Goal: Information Seeking & Learning: Find specific fact

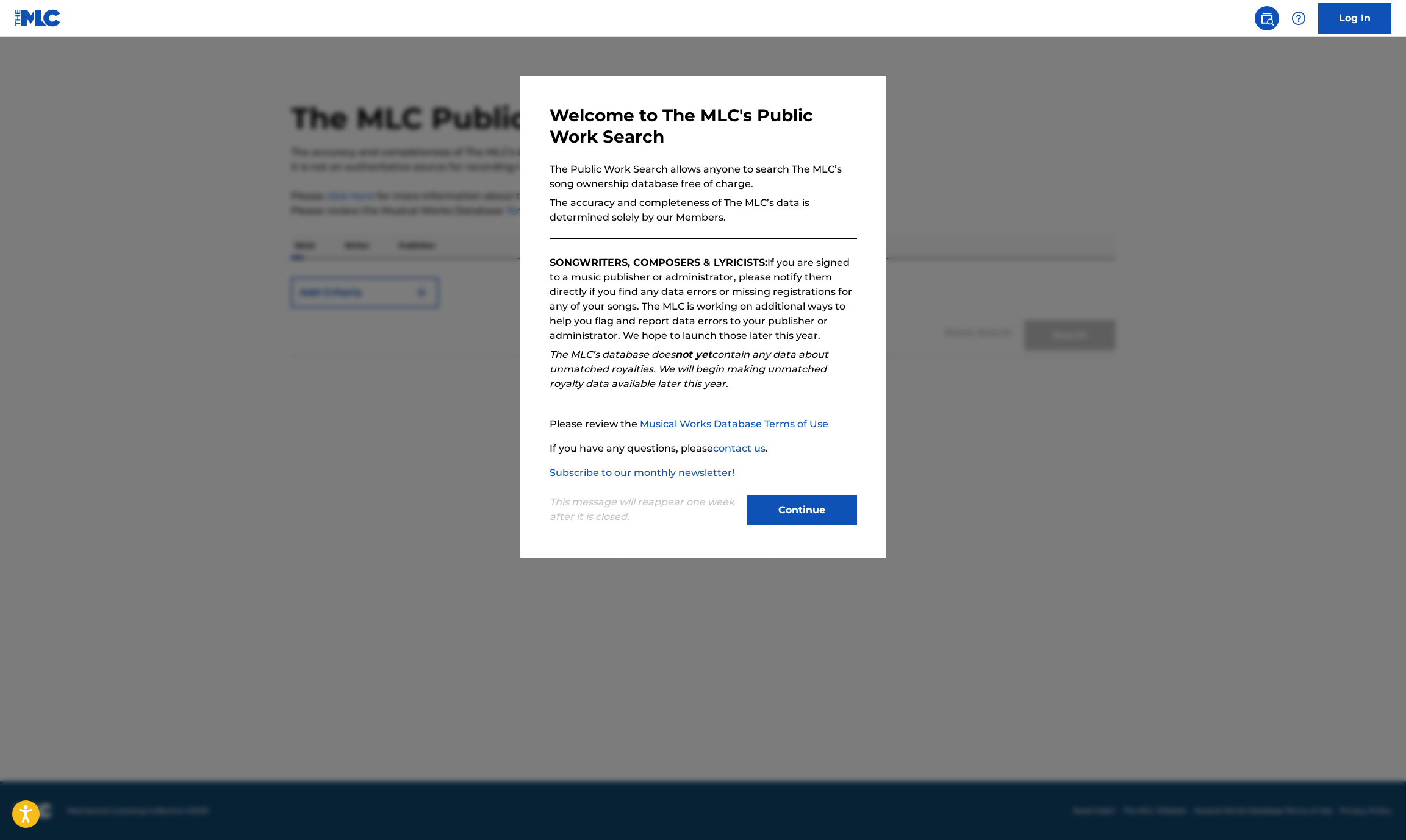
click at [789, 527] on div "Continue" at bounding box center [802, 512] width 110 height 33
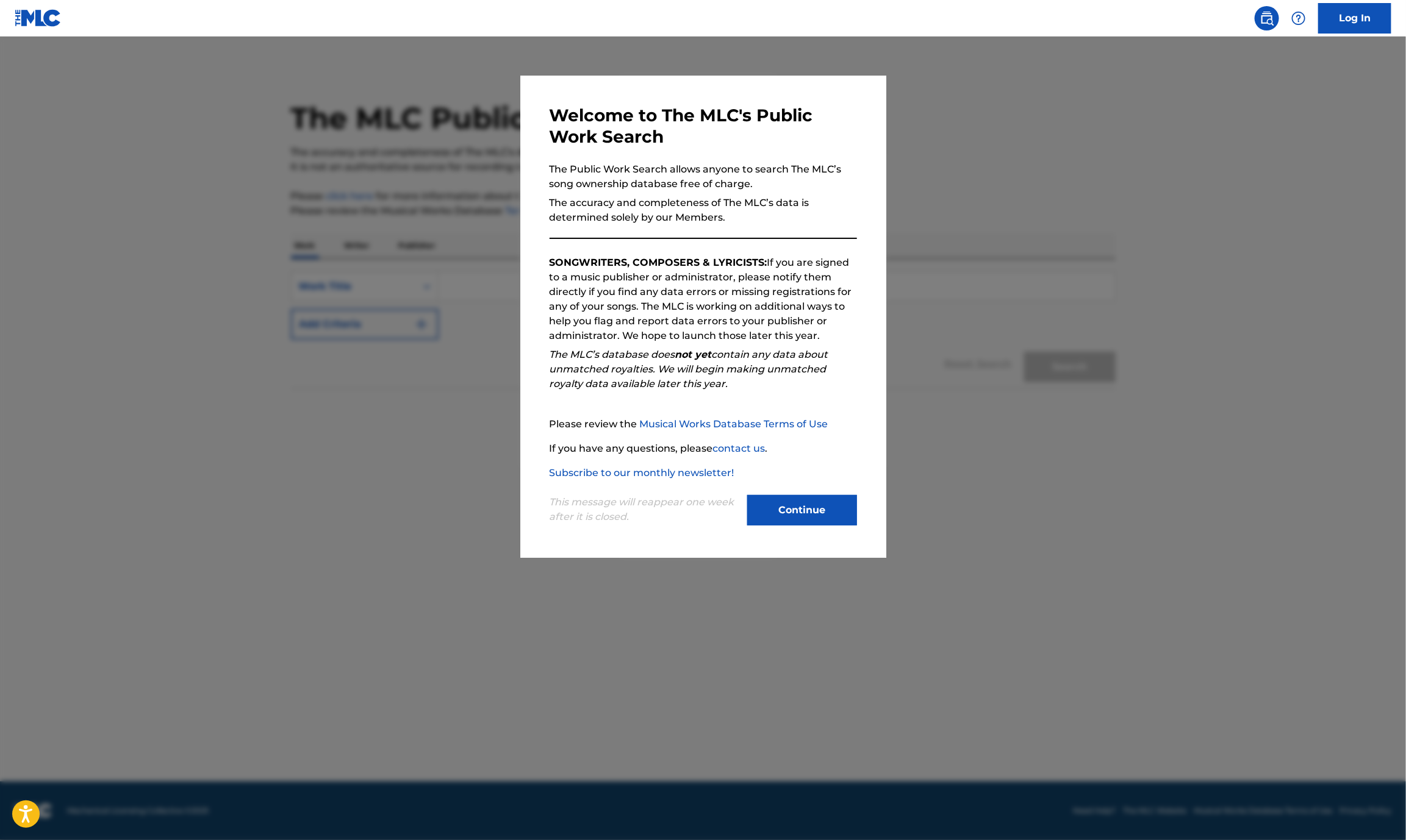
click at [789, 524] on button "Continue" at bounding box center [802, 511] width 110 height 31
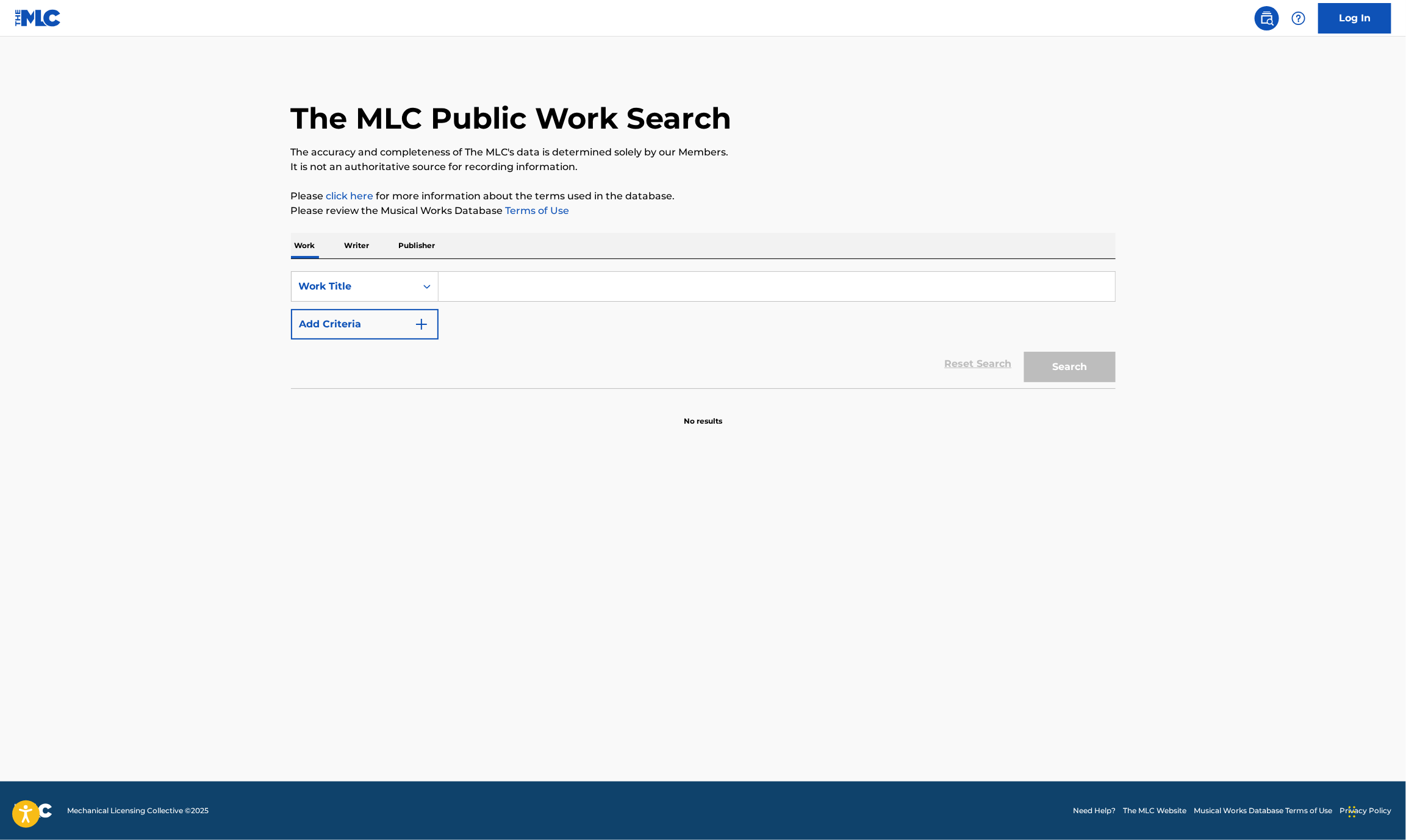
click at [452, 286] on input "Search Form" at bounding box center [776, 287] width 677 height 30
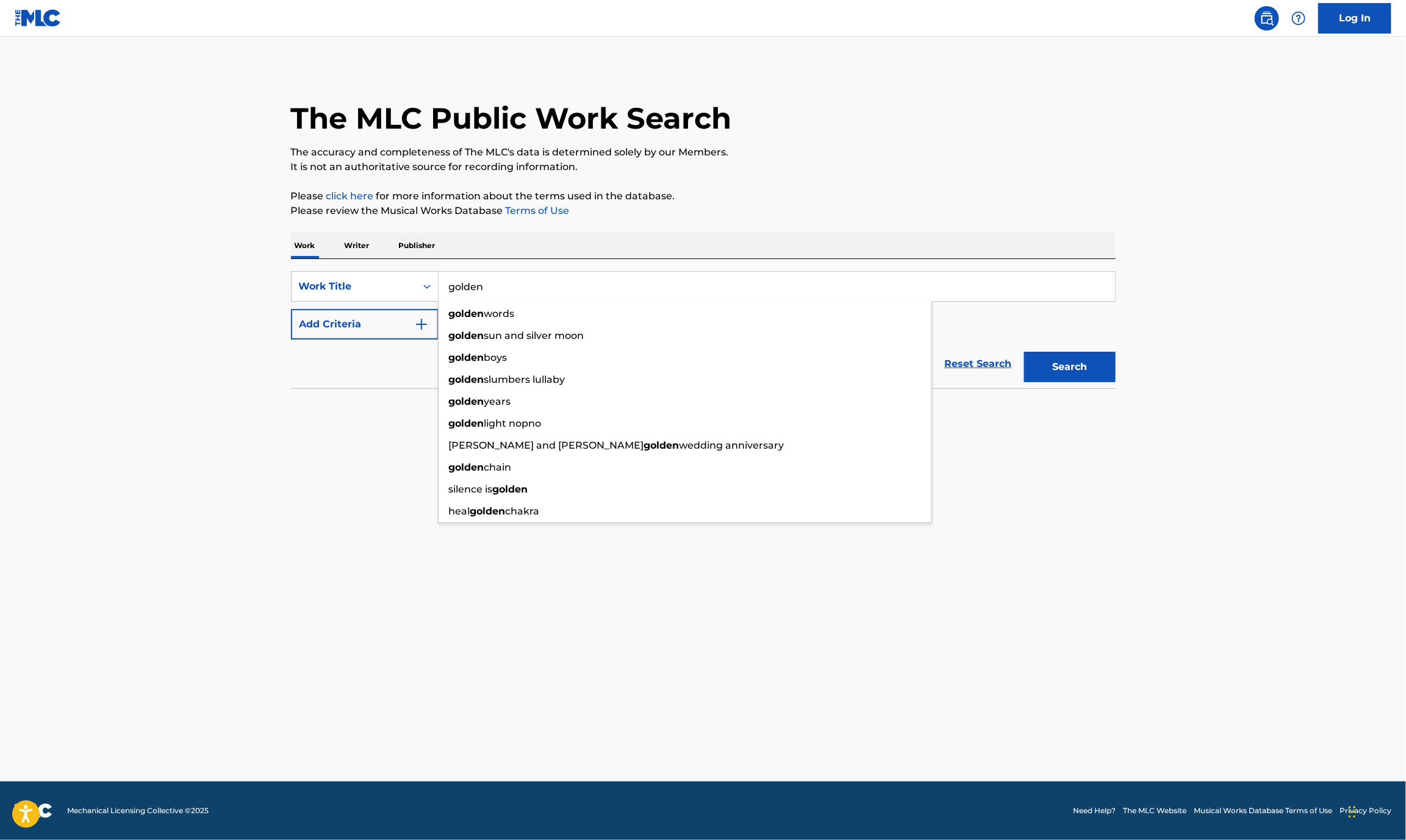
type input "golden"
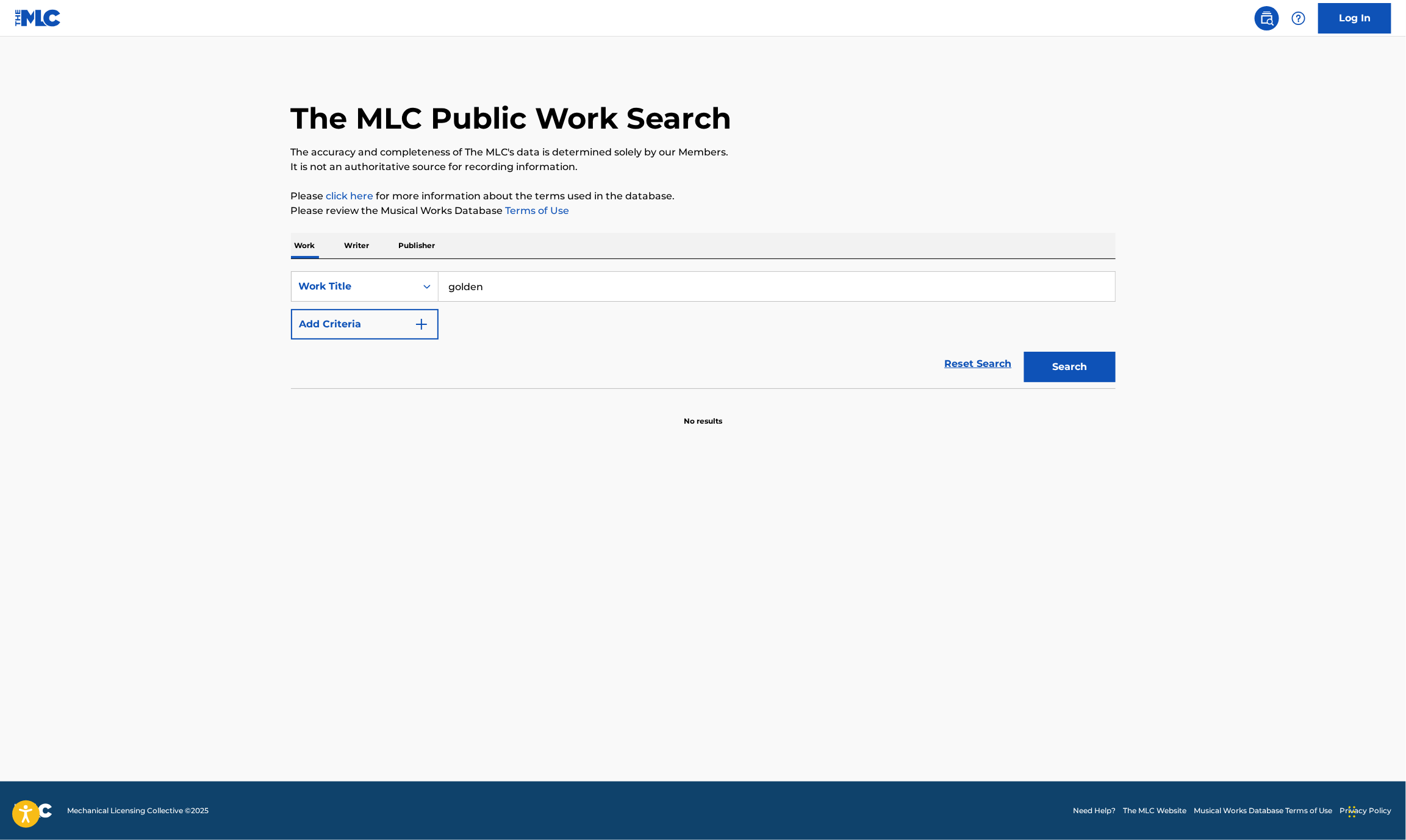
click at [316, 331] on button "Add Criteria" at bounding box center [365, 324] width 148 height 31
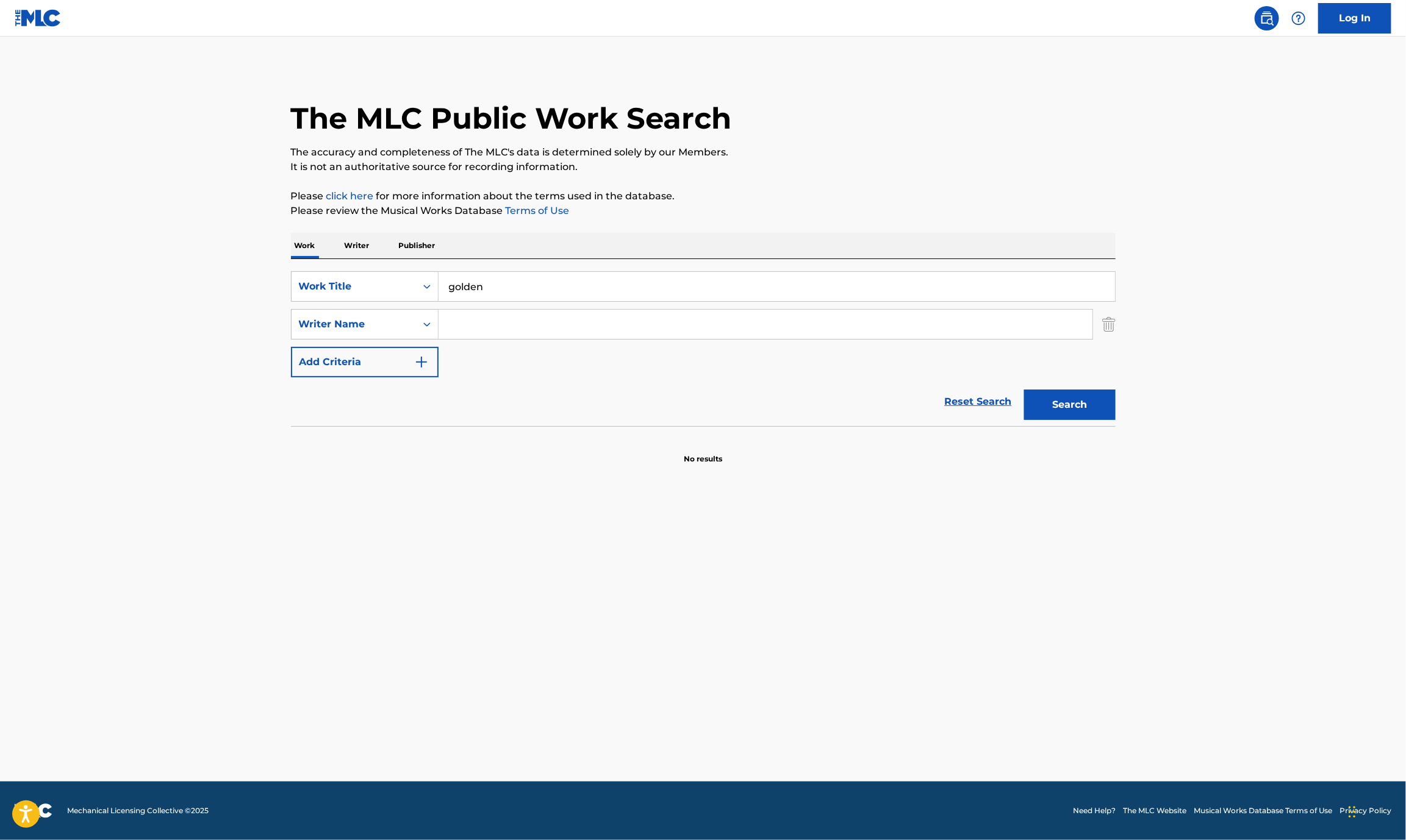
click at [498, 309] on div "Search Form" at bounding box center [765, 324] width 654 height 31
click at [489, 324] on input "Search Form" at bounding box center [765, 324] width 654 height 30
type input "sonnenblick"
click at [1024, 390] on button "Search" at bounding box center [1070, 405] width 92 height 31
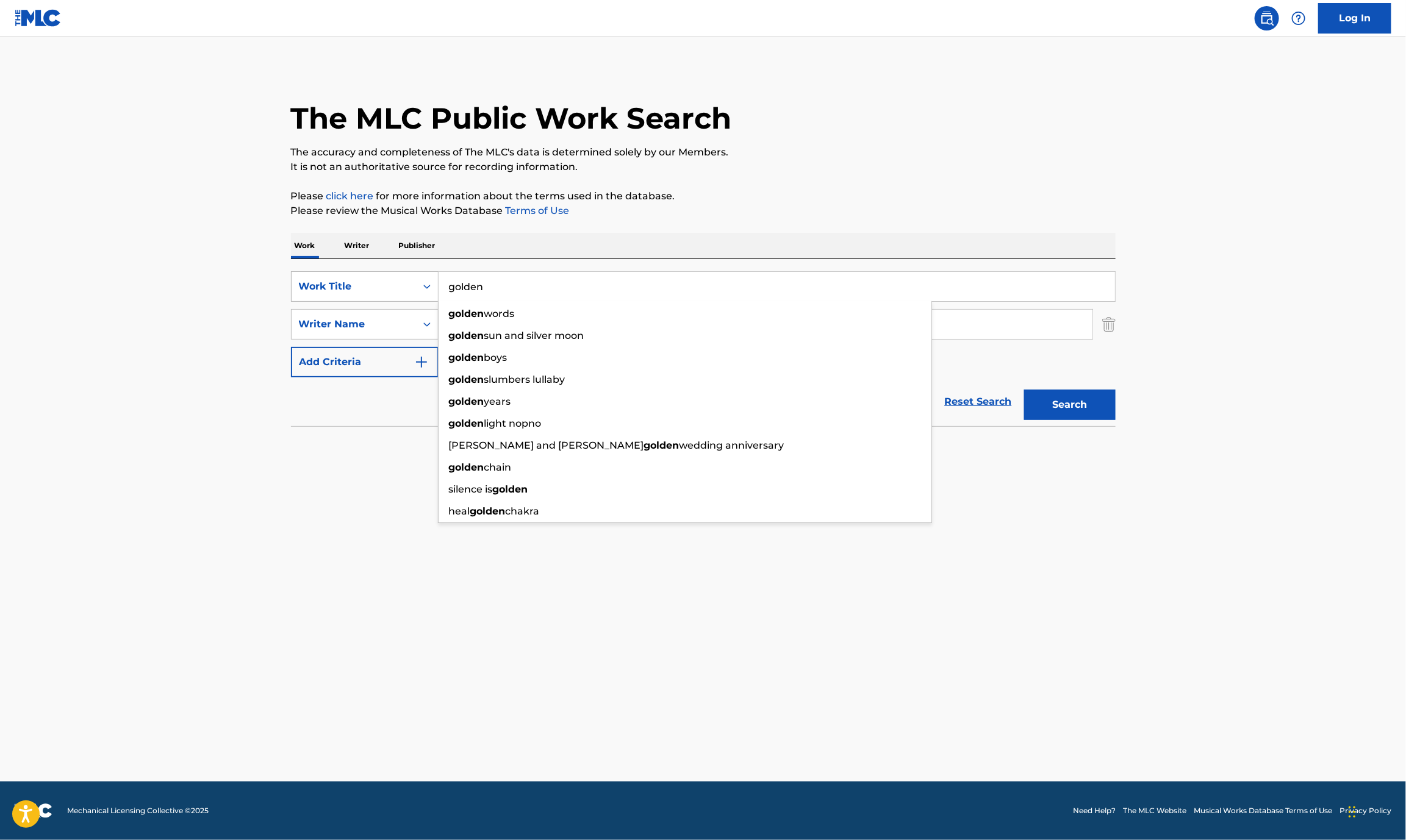
drag, startPoint x: 531, startPoint y: 294, endPoint x: 317, endPoint y: 280, distance: 214.5
click at [323, 292] on div "SearchWithCriteria62ae3340-a980-4873-8091-5b9060cf2f8f Work Title golden golden…" at bounding box center [704, 287] width 825 height 31
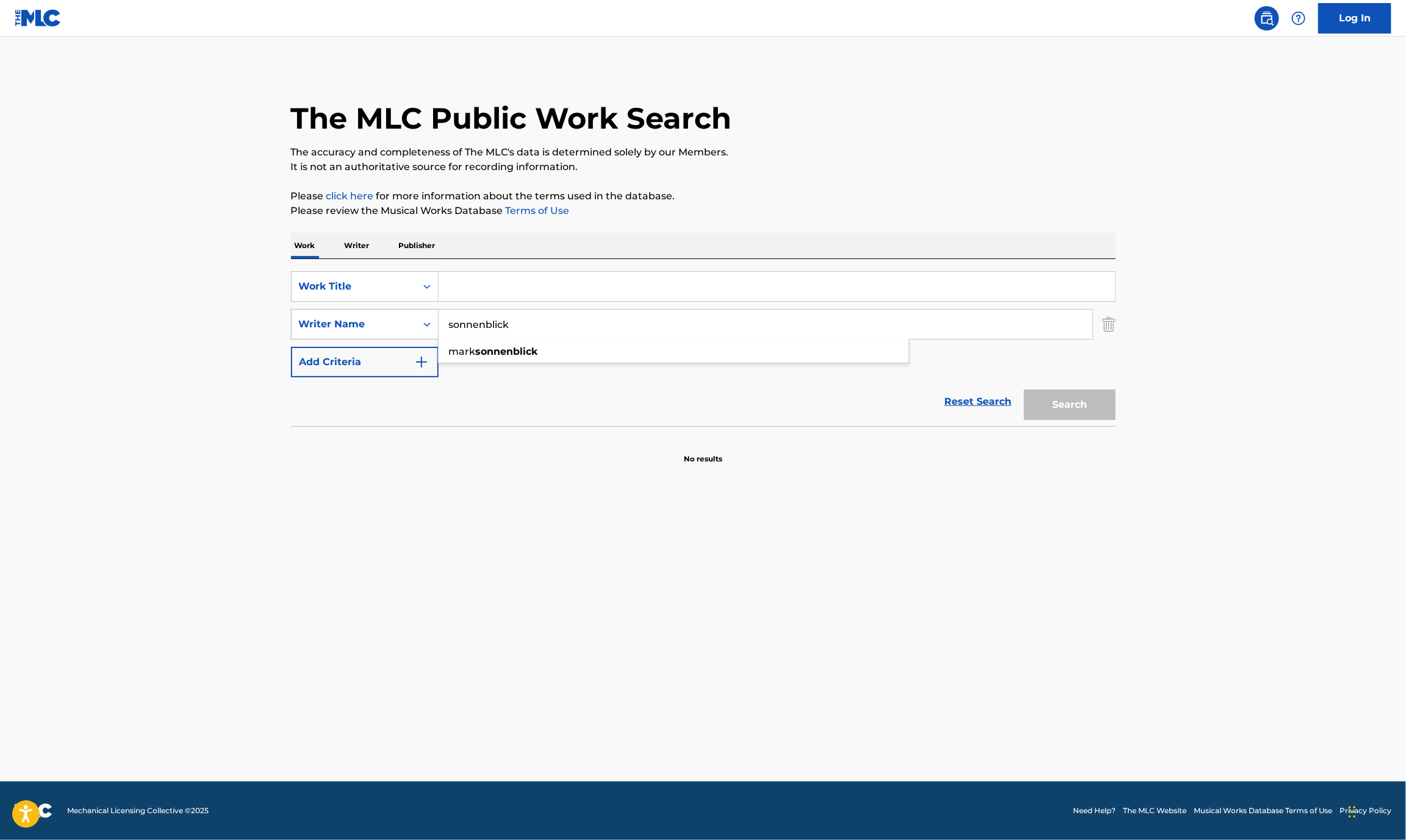
drag, startPoint x: 534, startPoint y: 320, endPoint x: 340, endPoint y: 322, distance: 194.0
click at [340, 322] on div "SearchWithCriteria97f1e65b-e63a-491b-bd3c-7ec3fc431d27 Writer Name sonnenblick …" at bounding box center [704, 324] width 825 height 31
click at [568, 359] on div "[PERSON_NAME]" at bounding box center [673, 352] width 470 height 22
type input "[PERSON_NAME]"
click at [482, 291] on input "Search Form" at bounding box center [776, 287] width 677 height 30
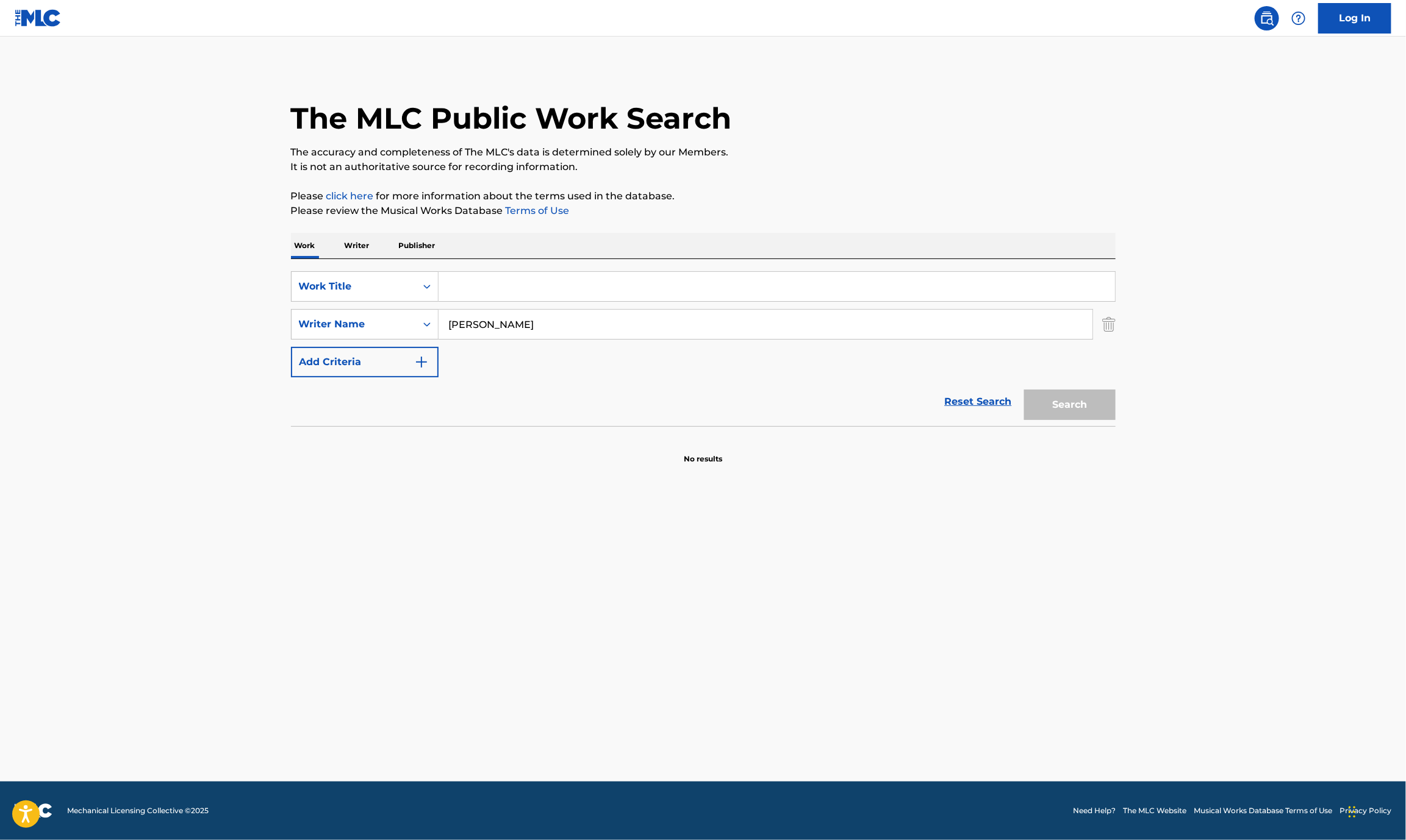
type input "h"
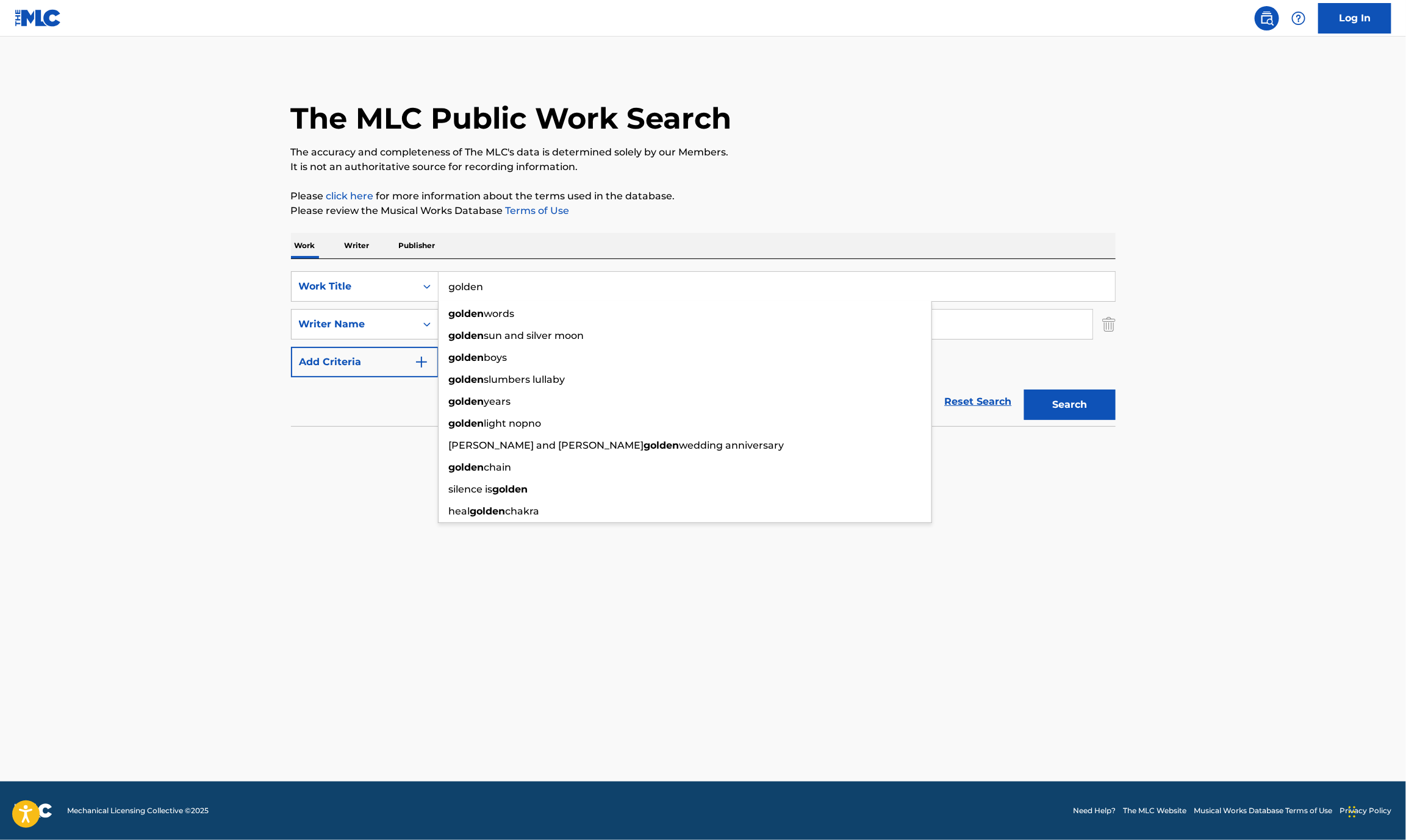
type input "golden"
click at [1024, 390] on button "Search" at bounding box center [1070, 405] width 92 height 31
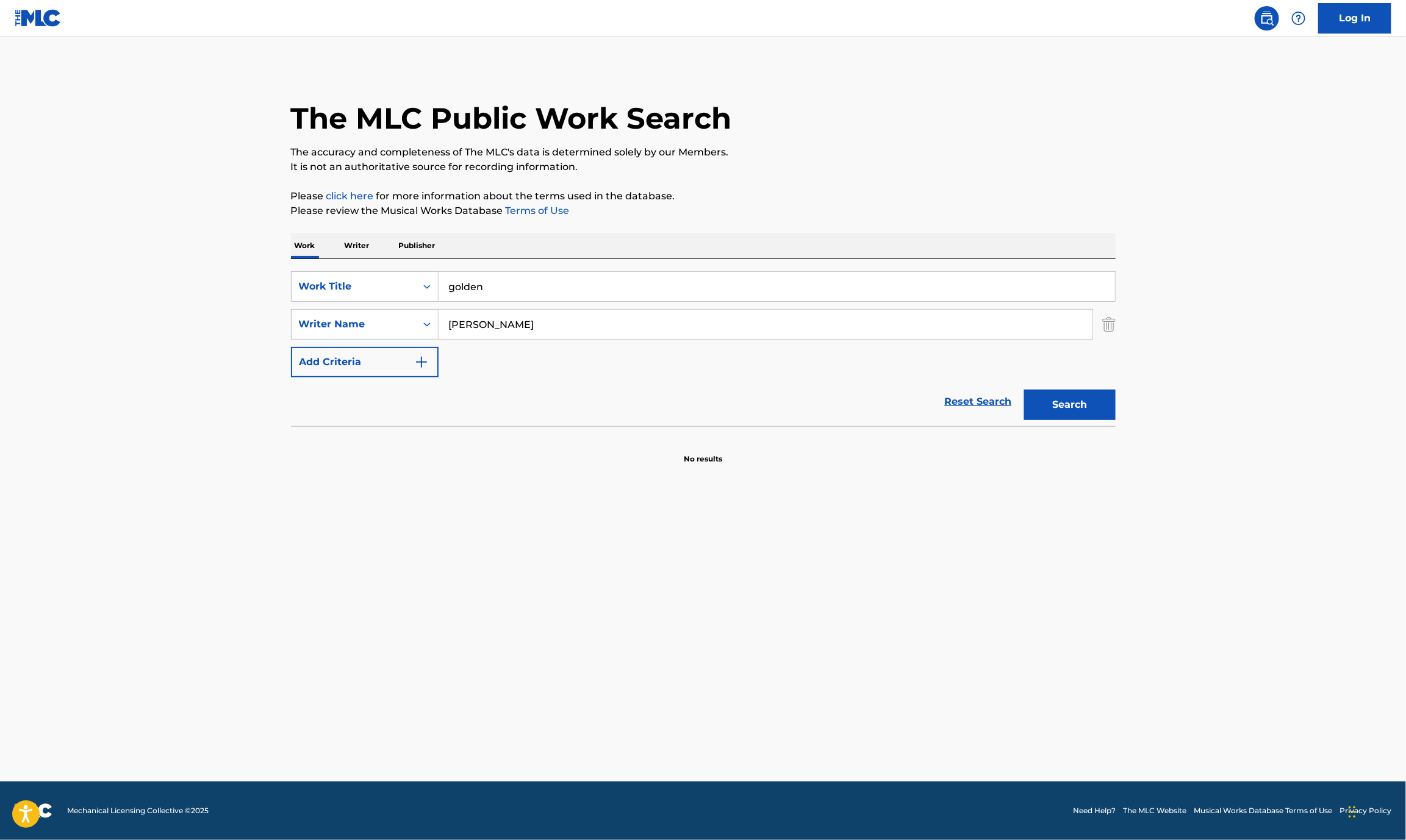
drag, startPoint x: 1363, startPoint y: 249, endPoint x: 1351, endPoint y: 251, distance: 12.2
click at [1363, 249] on main "The MLC Public Work Search The accuracy and completeness of The MLC's data is d…" at bounding box center [703, 409] width 1406 height 745
drag, startPoint x: 551, startPoint y: 324, endPoint x: 193, endPoint y: 332, distance: 358.1
click at [193, 332] on main "The MLC Public Work Search The accuracy and completeness of The MLC's data is d…" at bounding box center [703, 409] width 1406 height 745
type input "ejae"
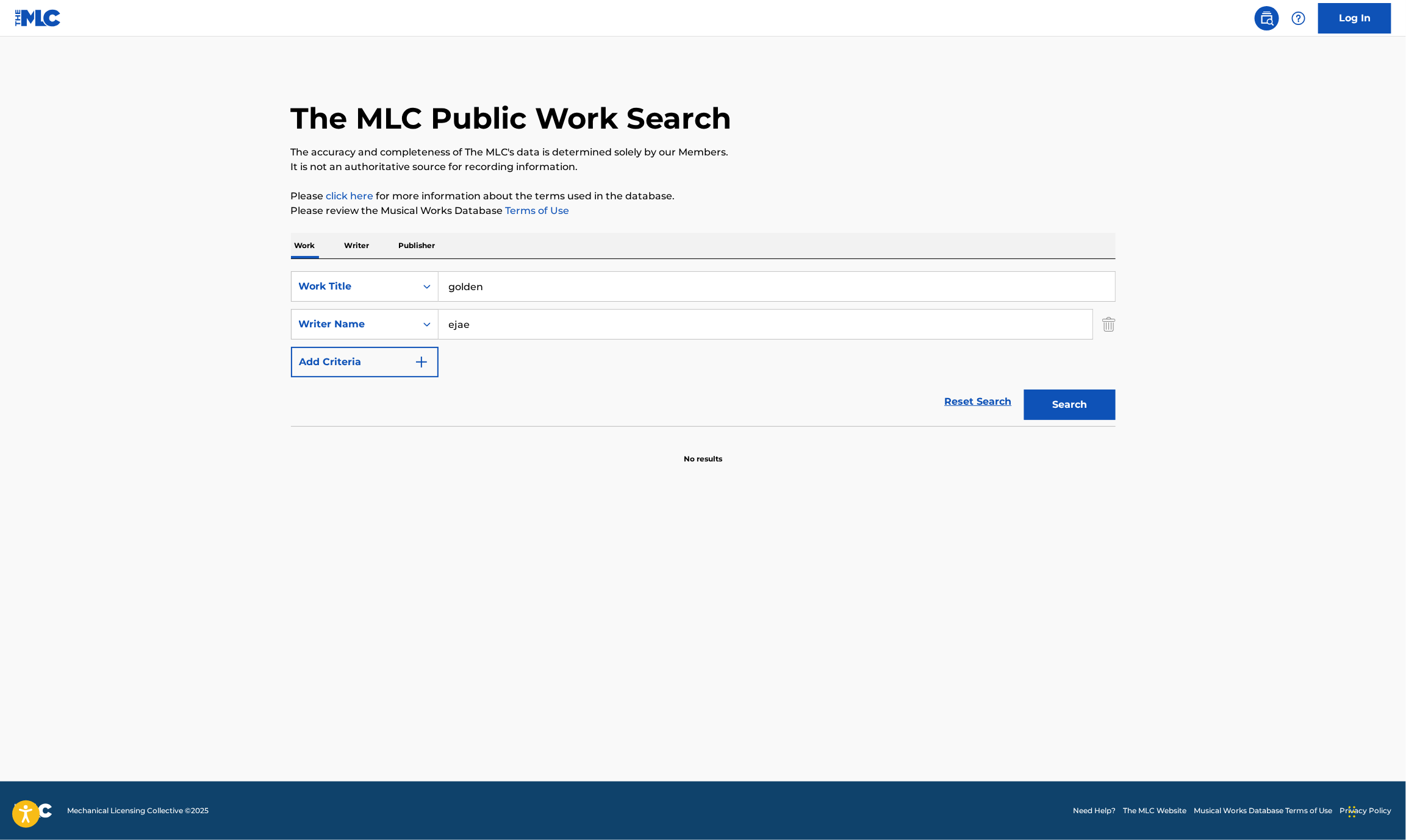
click at [1024, 390] on button "Search" at bounding box center [1070, 405] width 92 height 31
